Goal: Information Seeking & Learning: Learn about a topic

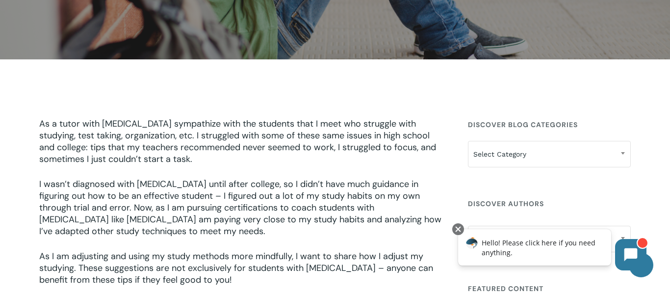
scroll to position [209, 0]
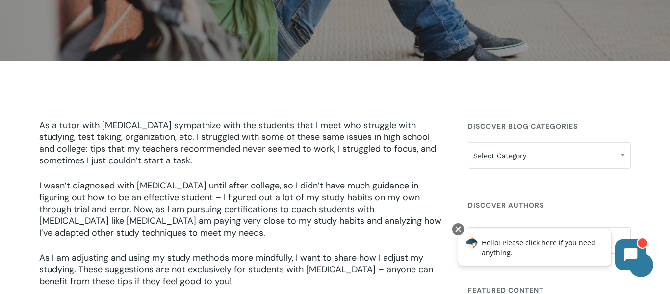
click at [394, 211] on span "I wasn’t diagnosed with [MEDICAL_DATA] until after college, so I didn’t have mu…" at bounding box center [240, 209] width 402 height 59
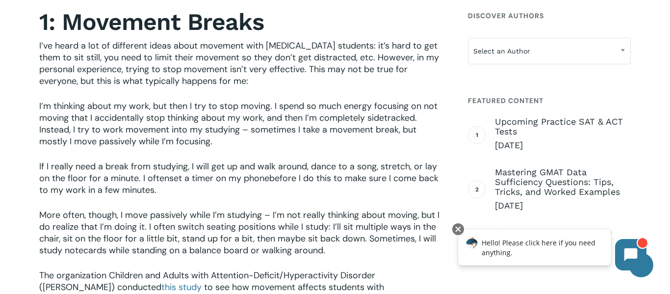
scroll to position [584, 0]
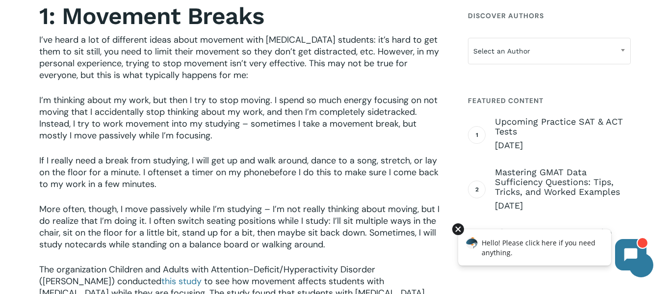
click at [462, 229] on div at bounding box center [458, 229] width 12 height 12
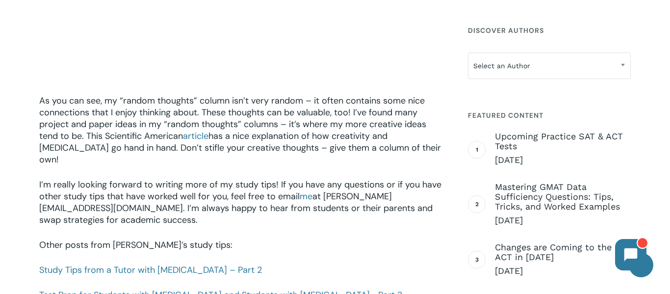
scroll to position [1308, 0]
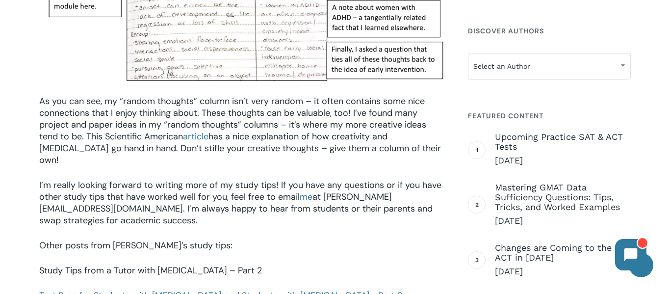
click at [189, 264] on link "Study Tips from a Tutor with [MEDICAL_DATA] – Part 2" at bounding box center [150, 270] width 223 height 12
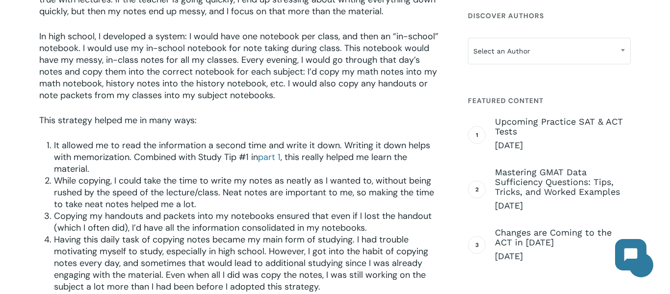
scroll to position [516, 0]
click at [70, 276] on span "Having this daily task of copying notes became my main form of studying. I had …" at bounding box center [241, 262] width 374 height 59
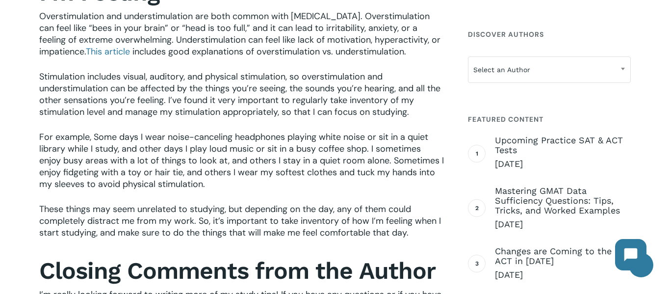
scroll to position [873, 0]
